Goal: Transaction & Acquisition: Purchase product/service

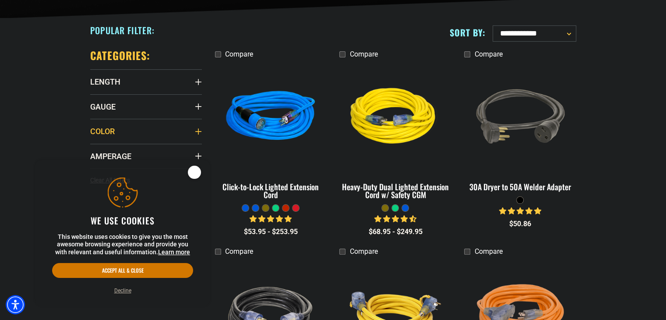
scroll to position [219, 0]
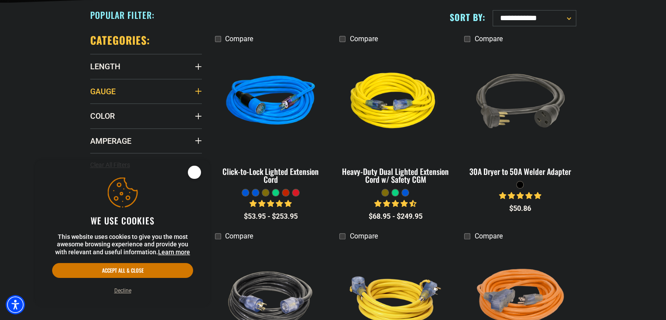
click at [163, 88] on summary "Gauge" at bounding box center [146, 91] width 112 height 25
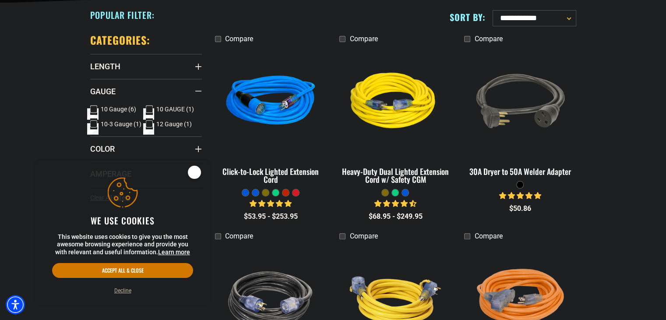
click at [113, 106] on span "10 Gauge (6)" at bounding box center [118, 109] width 35 height 6
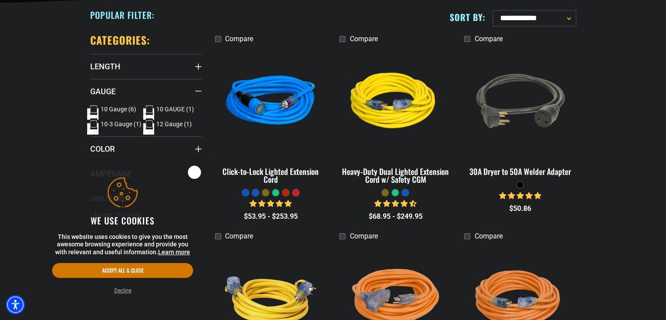
click at [155, 109] on label "10 GAUGE (1) 10 GAUGE (1 product)" at bounding box center [174, 108] width 56 height 11
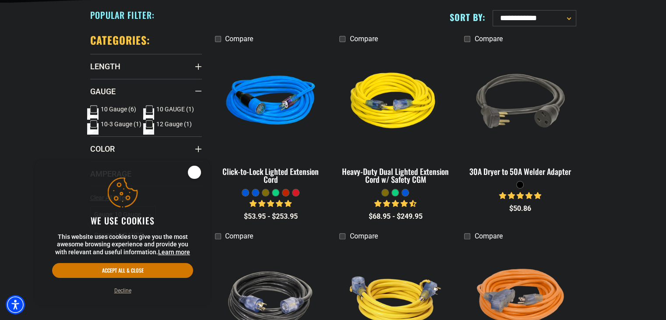
click at [110, 125] on span "10-3 Gauge (1)" at bounding box center [121, 124] width 41 height 6
click at [143, 85] on summary "Gauge" at bounding box center [146, 91] width 112 height 25
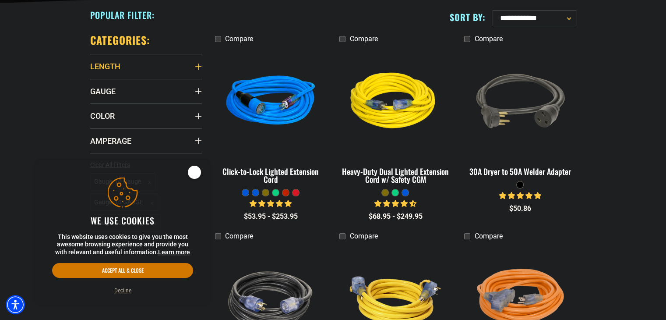
click at [145, 70] on summary "Length" at bounding box center [146, 66] width 112 height 25
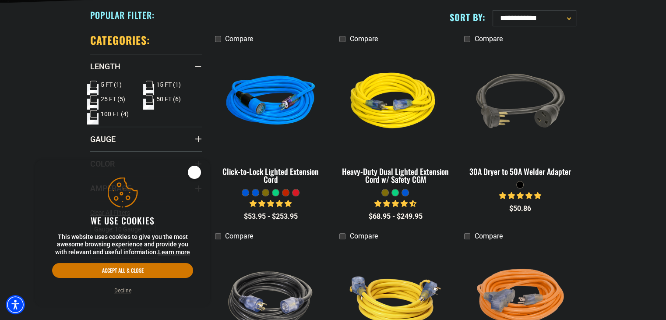
click at [51, 100] on section "**********" at bounding box center [333, 314] width 666 height 622
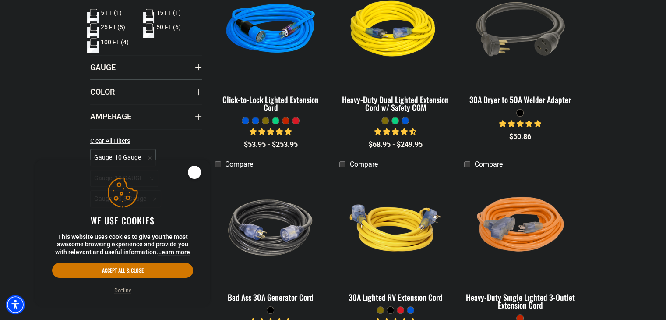
scroll to position [307, 0]
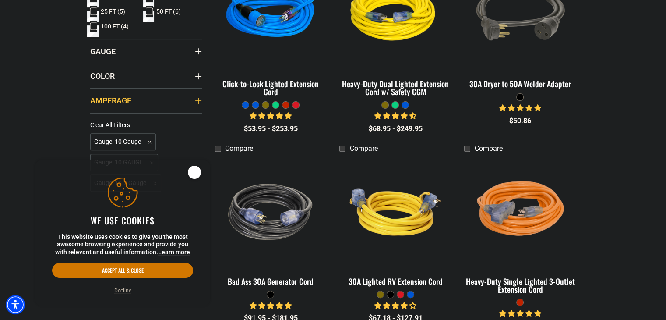
click at [155, 93] on summary "Amperage" at bounding box center [146, 100] width 112 height 25
click at [156, 97] on summary "Amperage" at bounding box center [146, 100] width 112 height 25
click at [148, 102] on summary "Amperage" at bounding box center [146, 100] width 112 height 25
click at [95, 119] on icon at bounding box center [93, 118] width 7 height 11
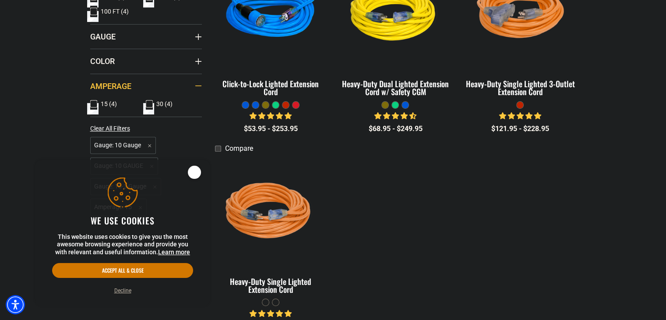
click at [168, 88] on summary "Amperage" at bounding box center [146, 86] width 112 height 25
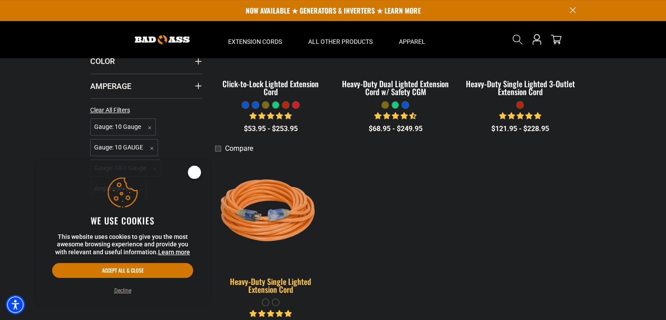
scroll to position [219, 0]
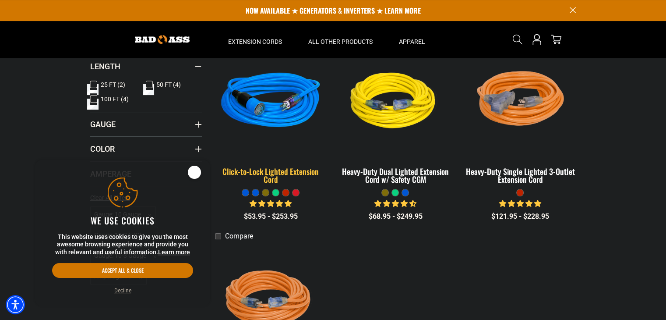
click at [273, 109] on img at bounding box center [270, 102] width 123 height 112
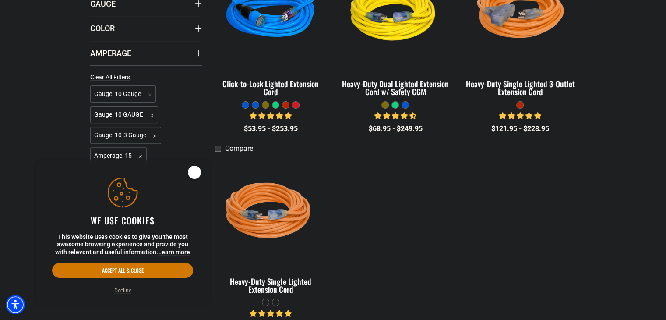
scroll to position [394, 0]
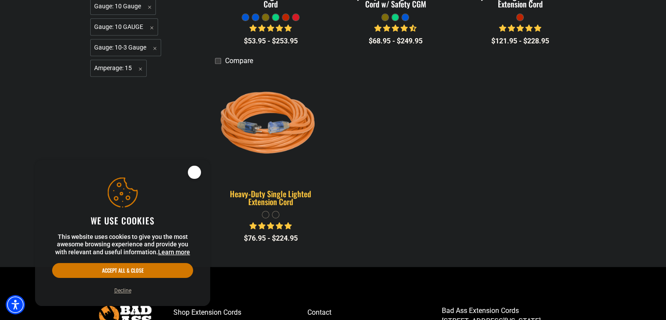
click at [277, 139] on img at bounding box center [270, 124] width 123 height 112
